Goal: Task Accomplishment & Management: Use online tool/utility

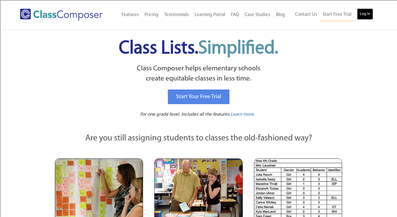
click at [368, 16] on link "Log In" at bounding box center [365, 13] width 16 height 11
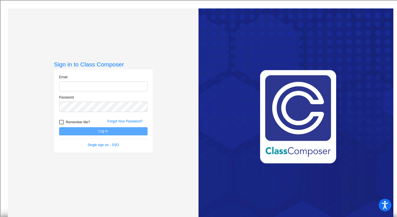
type input "sdoemel@bethlehemschools.org"
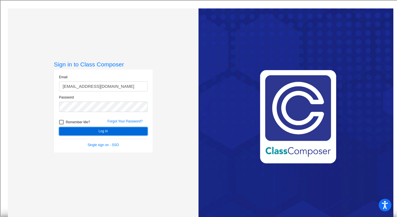
click at [117, 131] on button "Log In" at bounding box center [103, 131] width 88 height 8
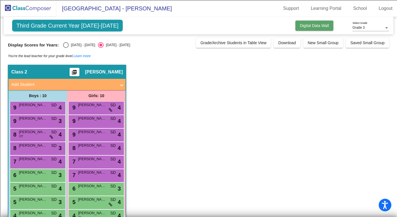
click at [305, 27] on span "Digital Data Wall" at bounding box center [314, 25] width 29 height 5
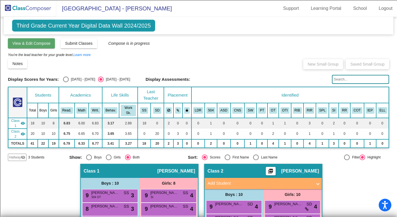
click at [45, 44] on span "View & Edit Compose" at bounding box center [31, 43] width 38 height 5
